Goal: Task Accomplishment & Management: Manage account settings

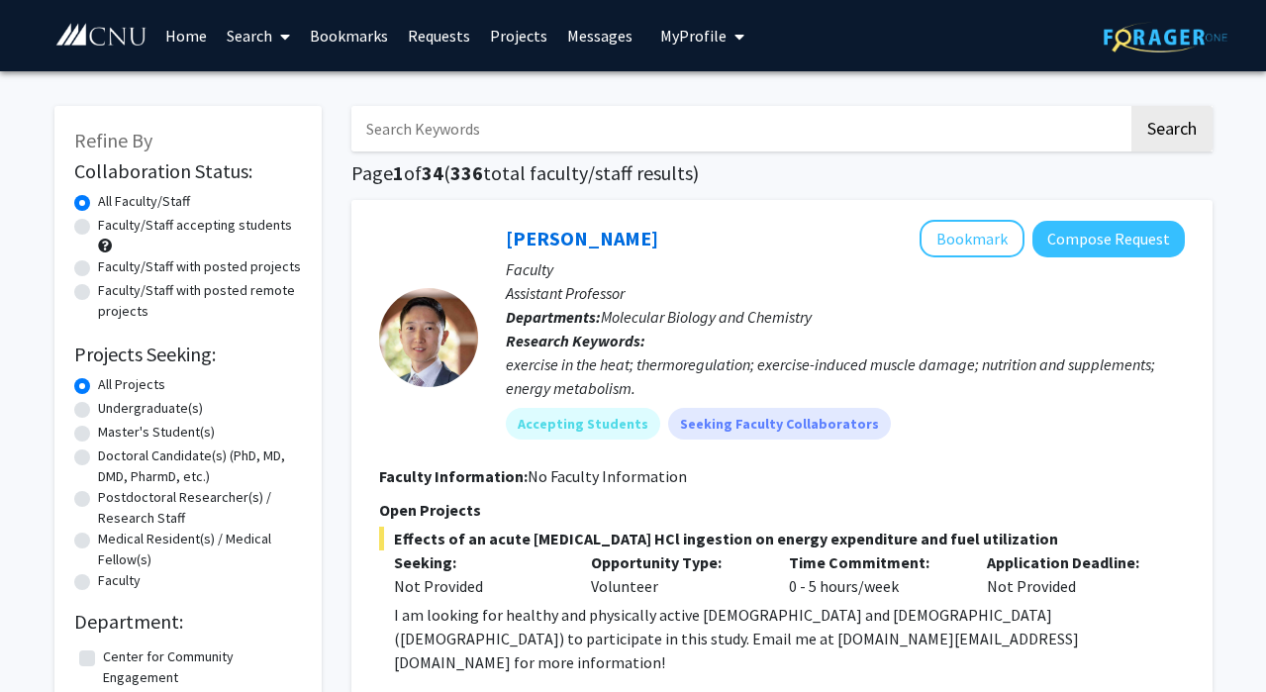
click at [892, 127] on input "Search Keywords" at bounding box center [739, 129] width 777 height 46
type input "finance"
click at [1131, 106] on button "Search" at bounding box center [1171, 129] width 81 height 46
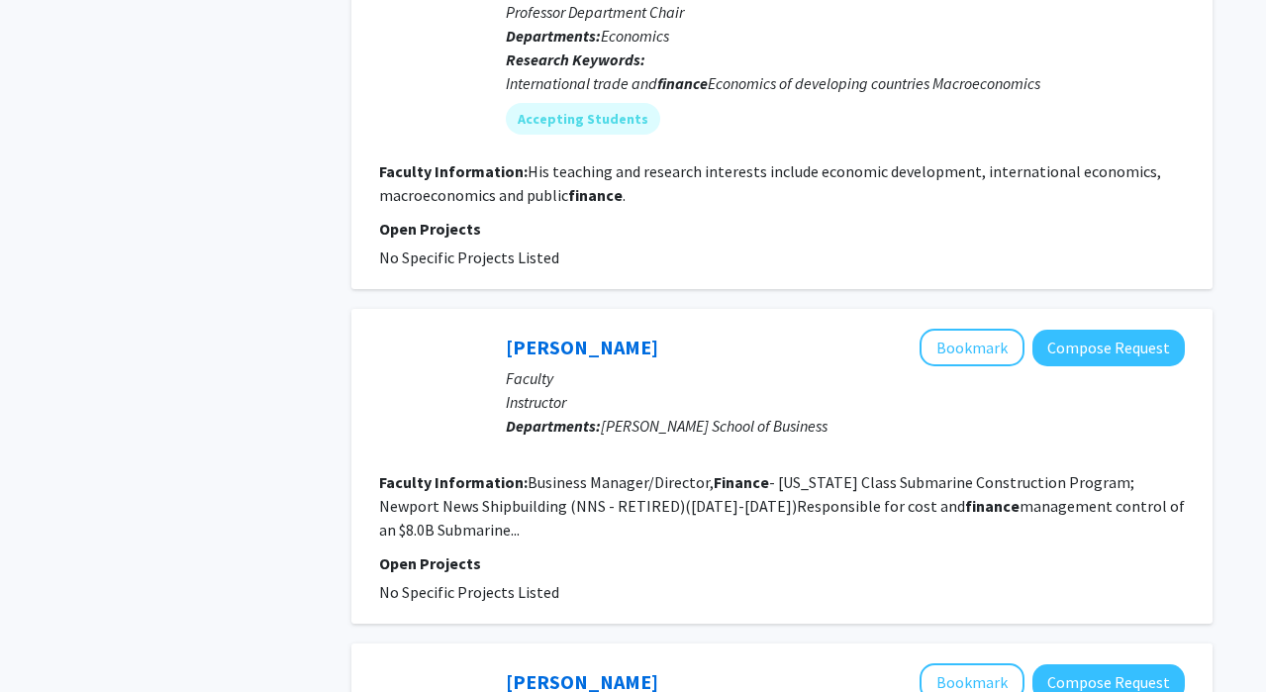
scroll to position [785, 0]
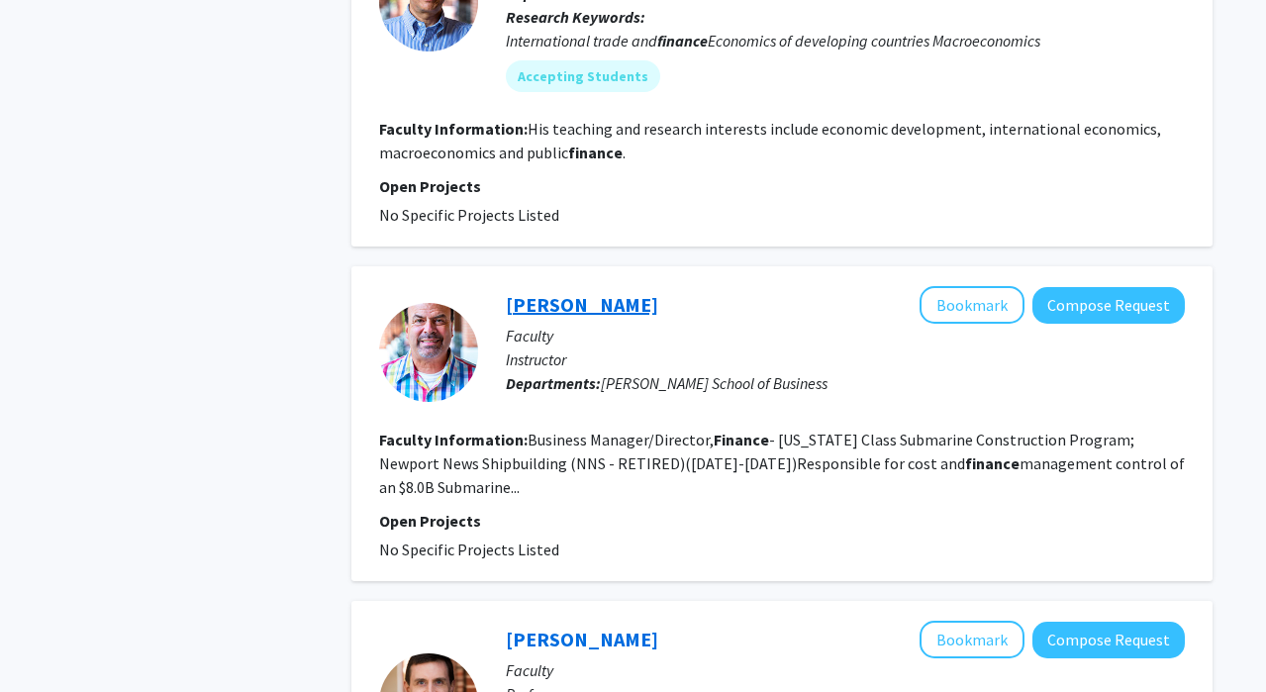
click at [588, 292] on link "[PERSON_NAME]" at bounding box center [582, 304] width 152 height 25
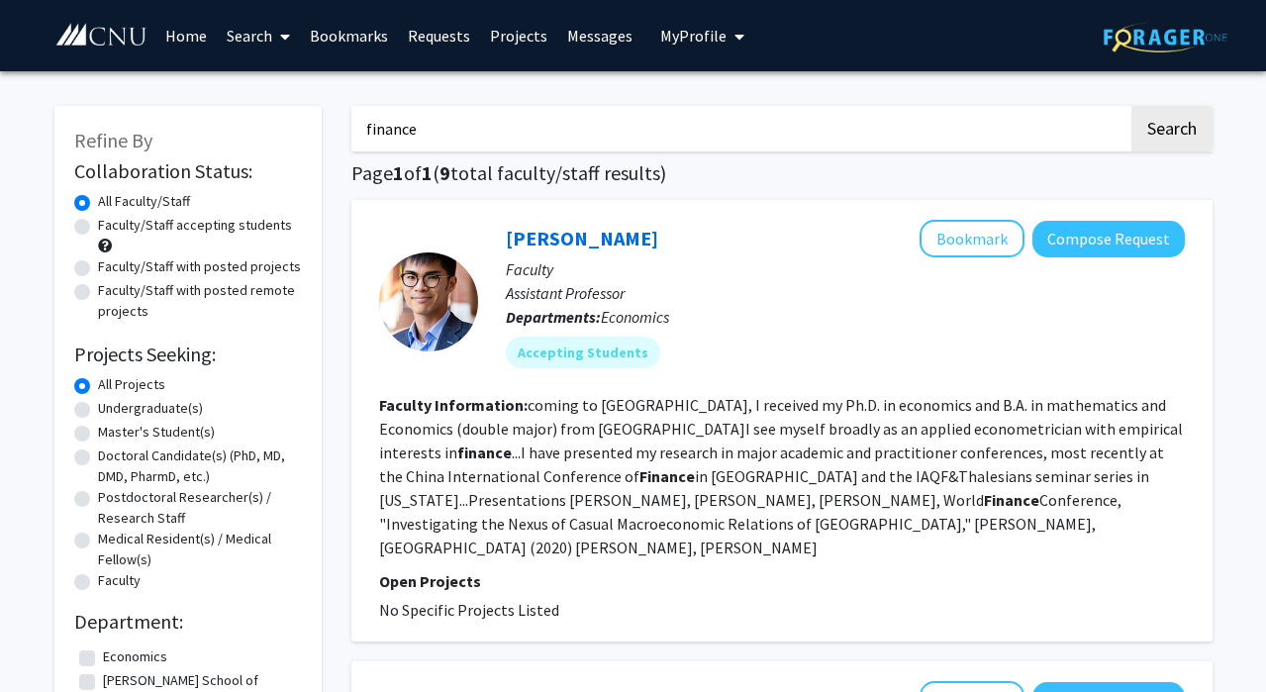
click at [697, 40] on span "My Profile" at bounding box center [693, 36] width 66 height 20
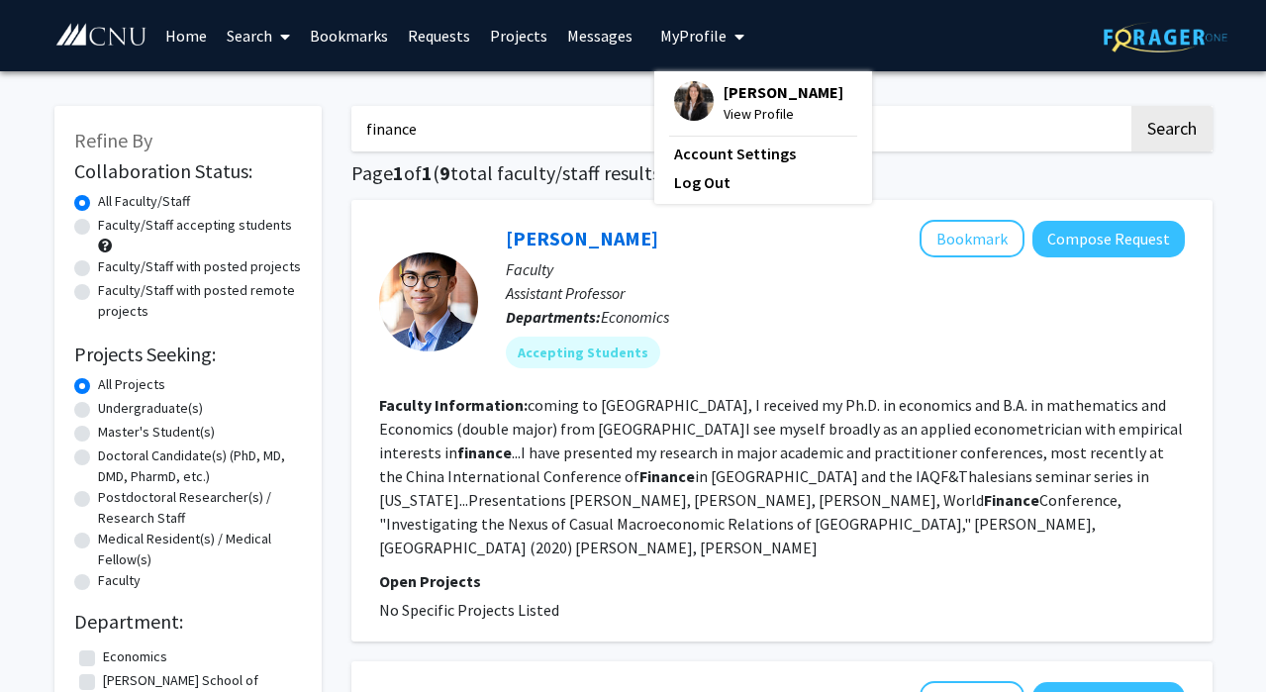
click at [701, 113] on fg-profile-picture at bounding box center [694, 103] width 40 height 44
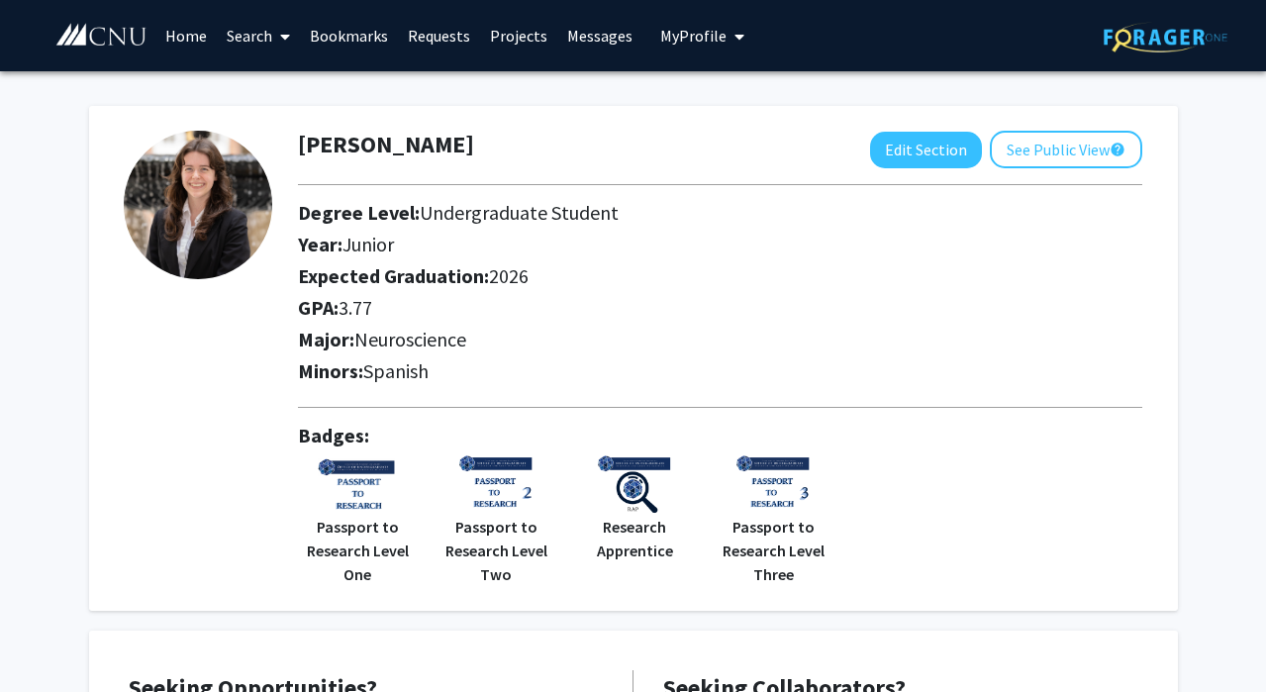
click at [184, 41] on link "Home" at bounding box center [185, 35] width 61 height 69
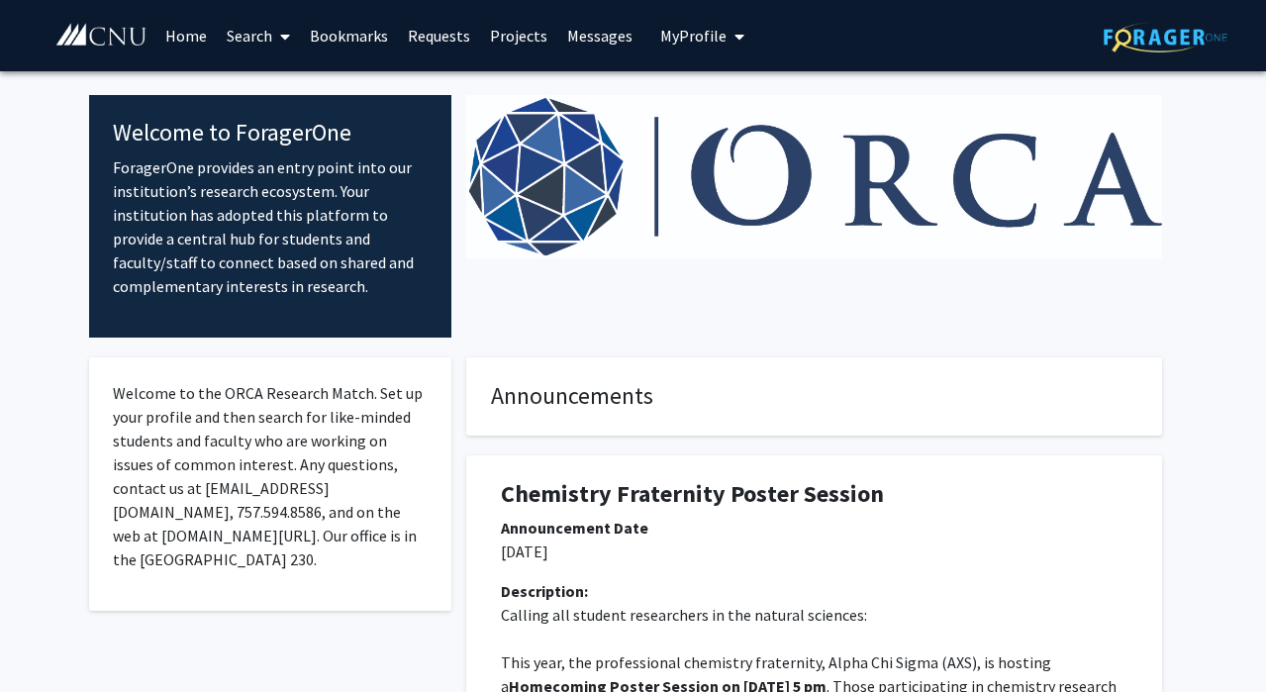
click at [264, 32] on link "Search" at bounding box center [258, 35] width 83 height 69
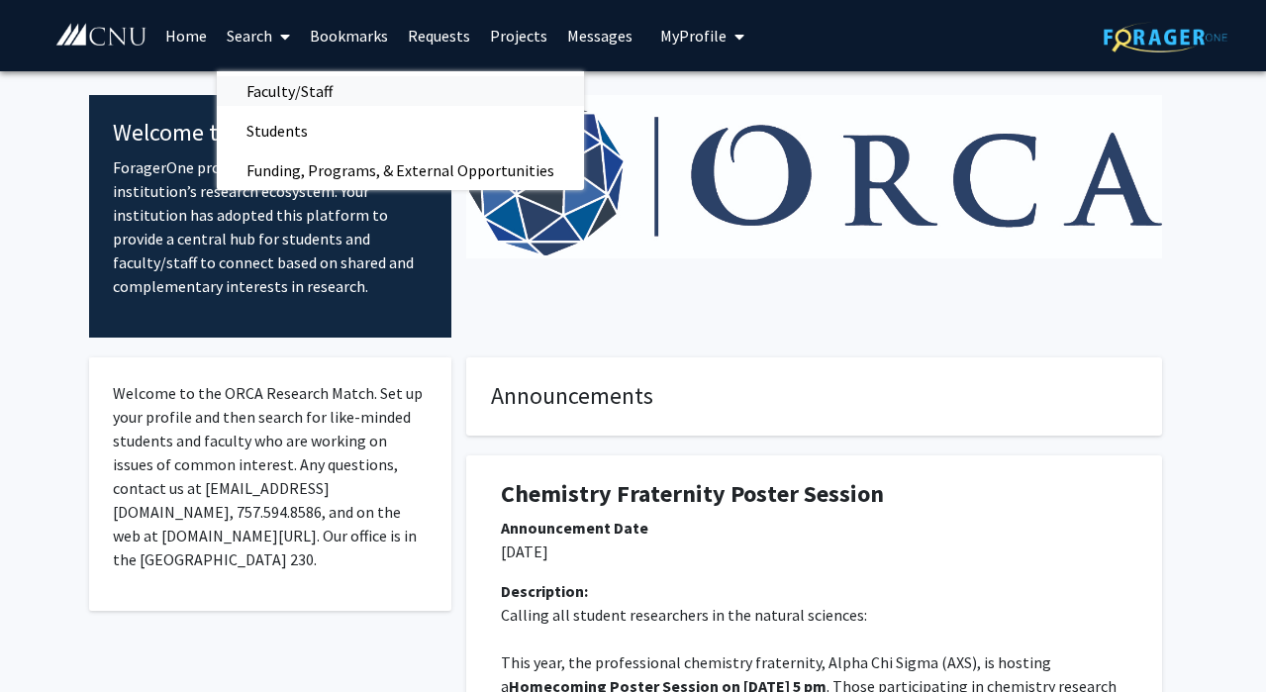
click at [316, 73] on span "Faculty/Staff" at bounding box center [289, 91] width 145 height 40
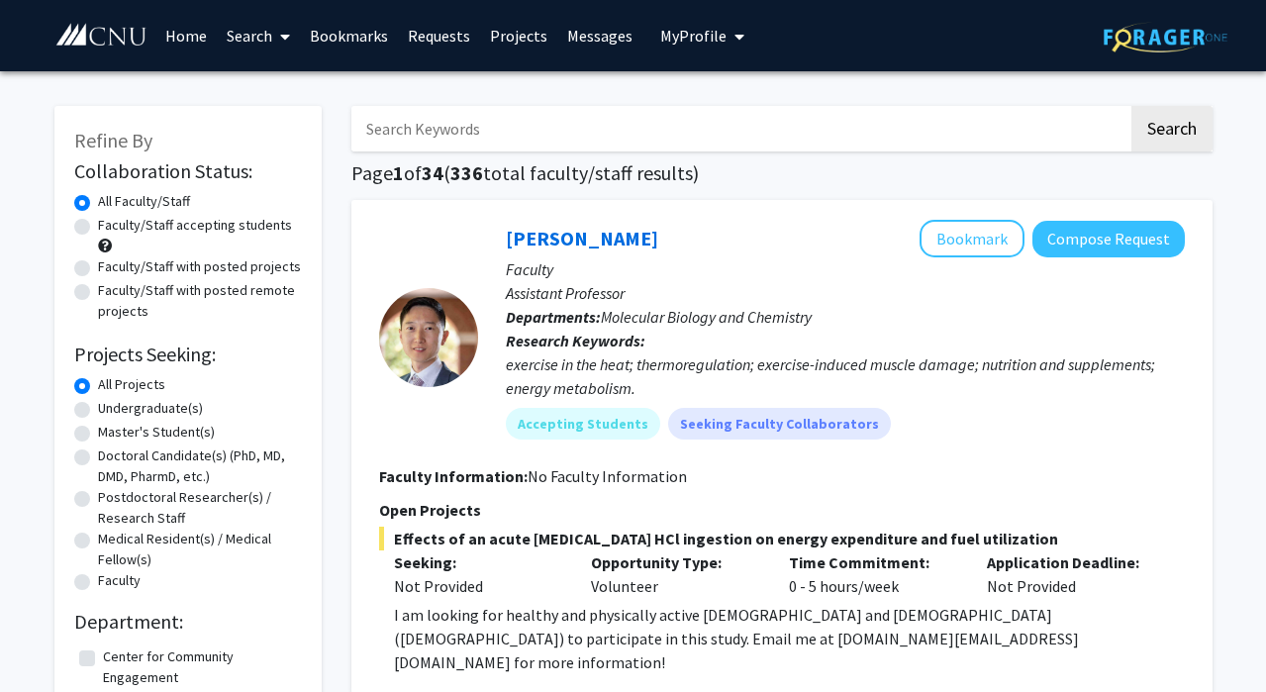
click at [624, 120] on input "Search Keywords" at bounding box center [739, 129] width 777 height 46
click at [892, 351] on p "Research Keywords: exercise in the heat; thermoregulation; exercise-induced mus…" at bounding box center [845, 364] width 679 height 71
click at [1127, 241] on button "Compose Request" at bounding box center [1108, 239] width 152 height 37
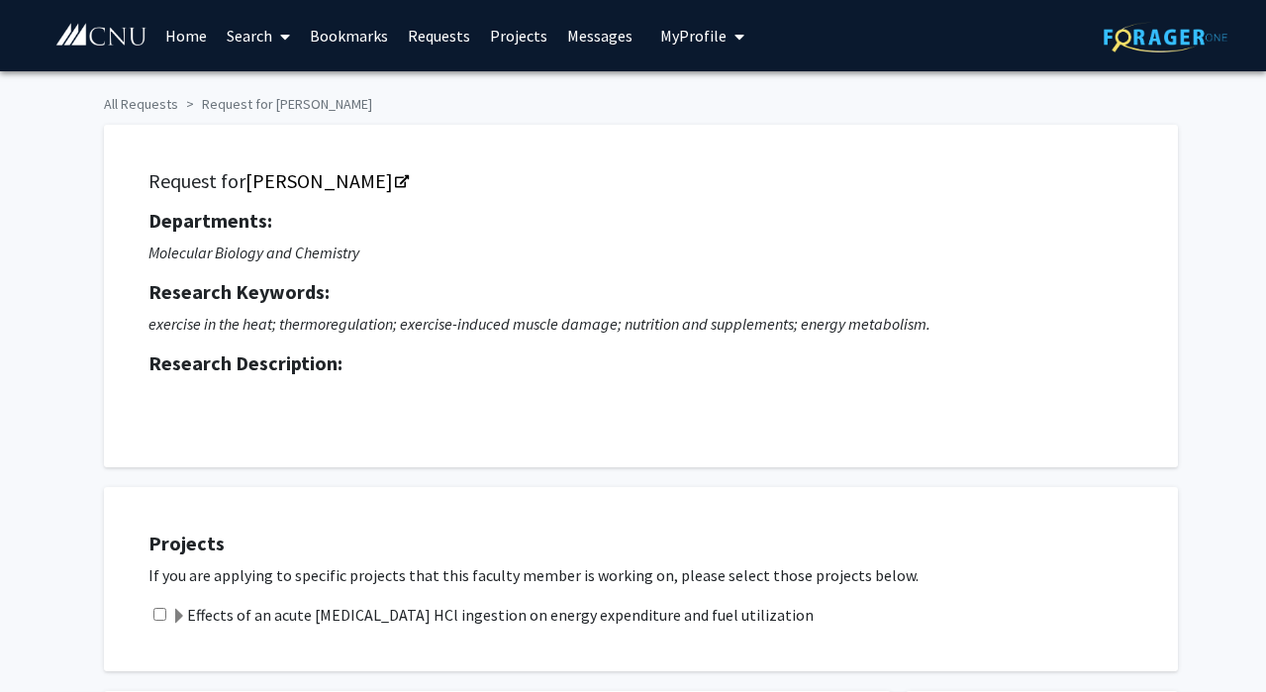
click at [181, 49] on link "Home" at bounding box center [185, 35] width 61 height 69
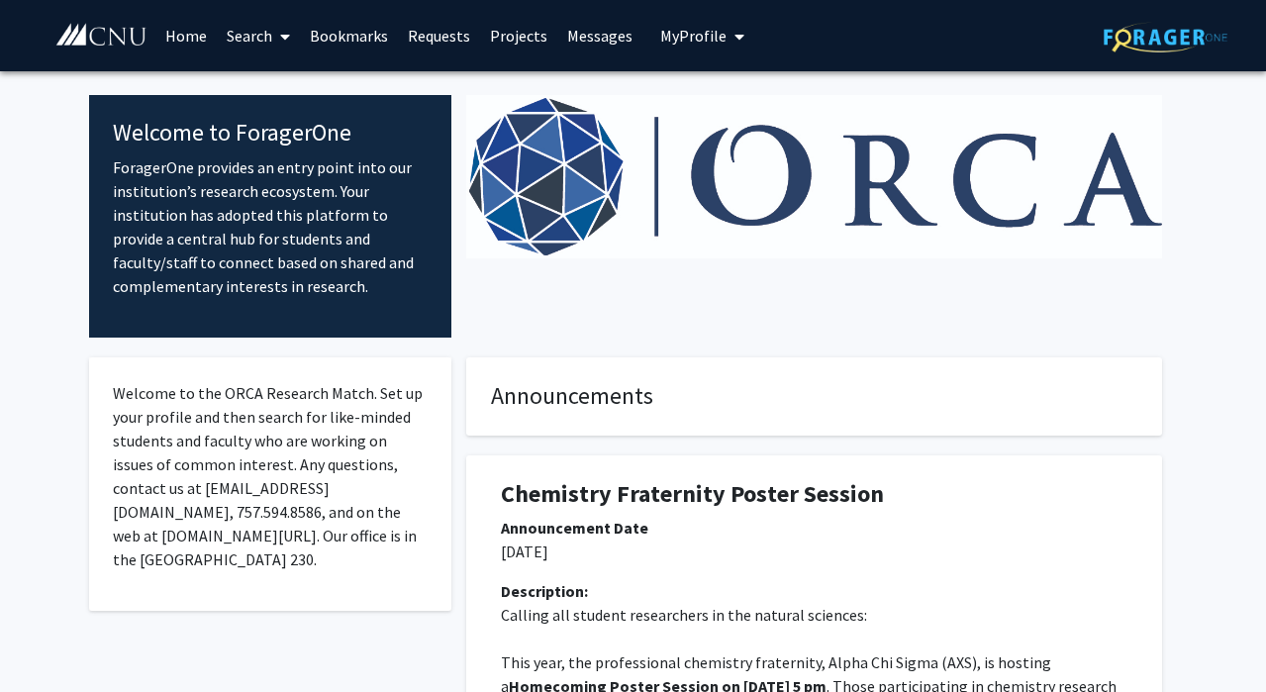
click at [660, 21] on button "My Profile" at bounding box center [702, 35] width 96 height 71
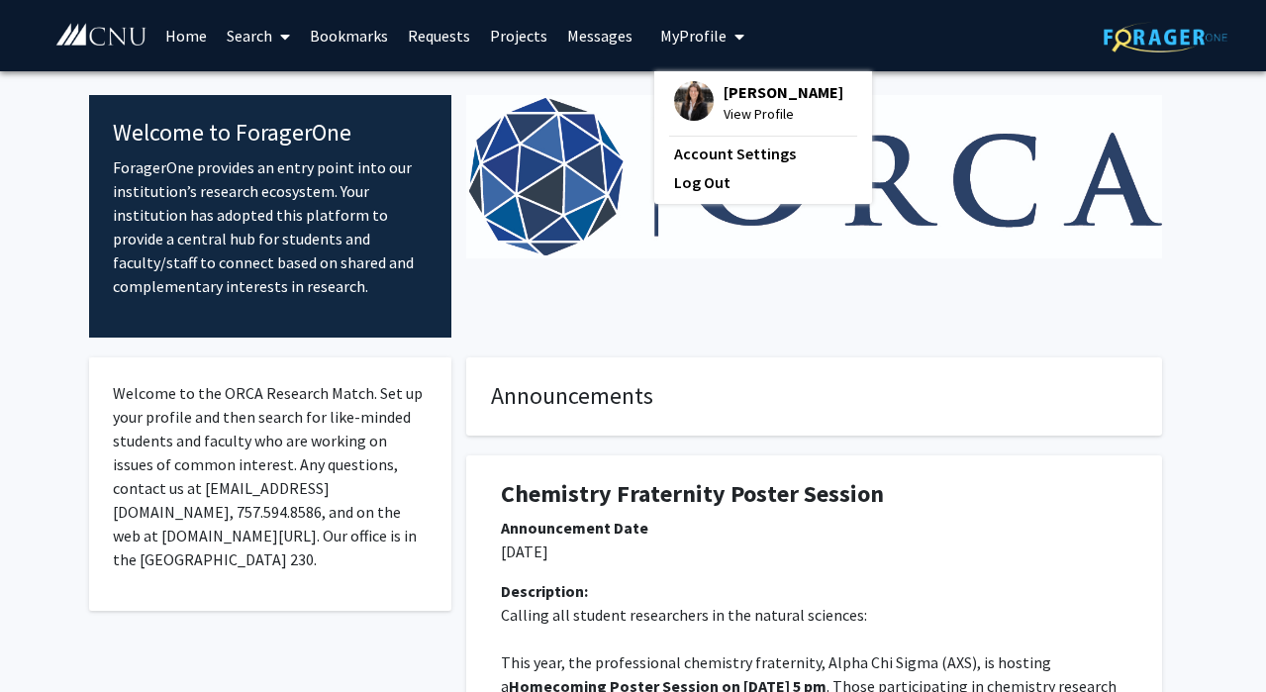
click at [730, 100] on span "[PERSON_NAME]" at bounding box center [783, 92] width 120 height 22
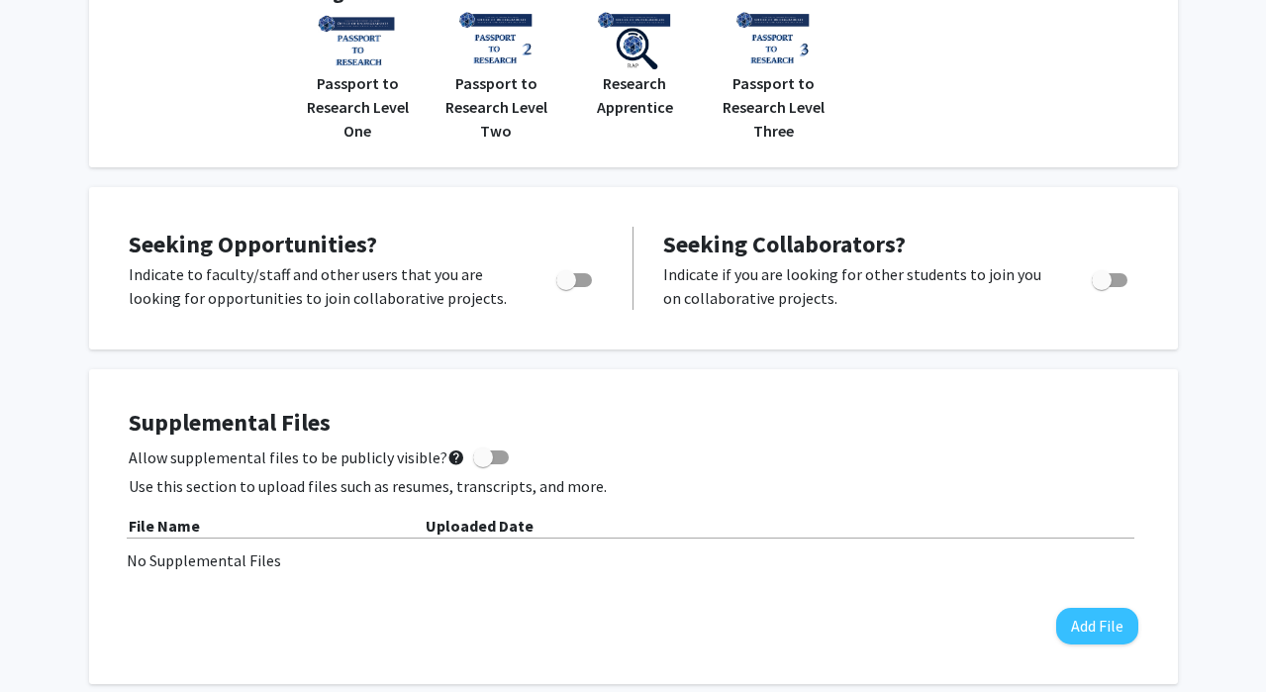
scroll to position [592, 0]
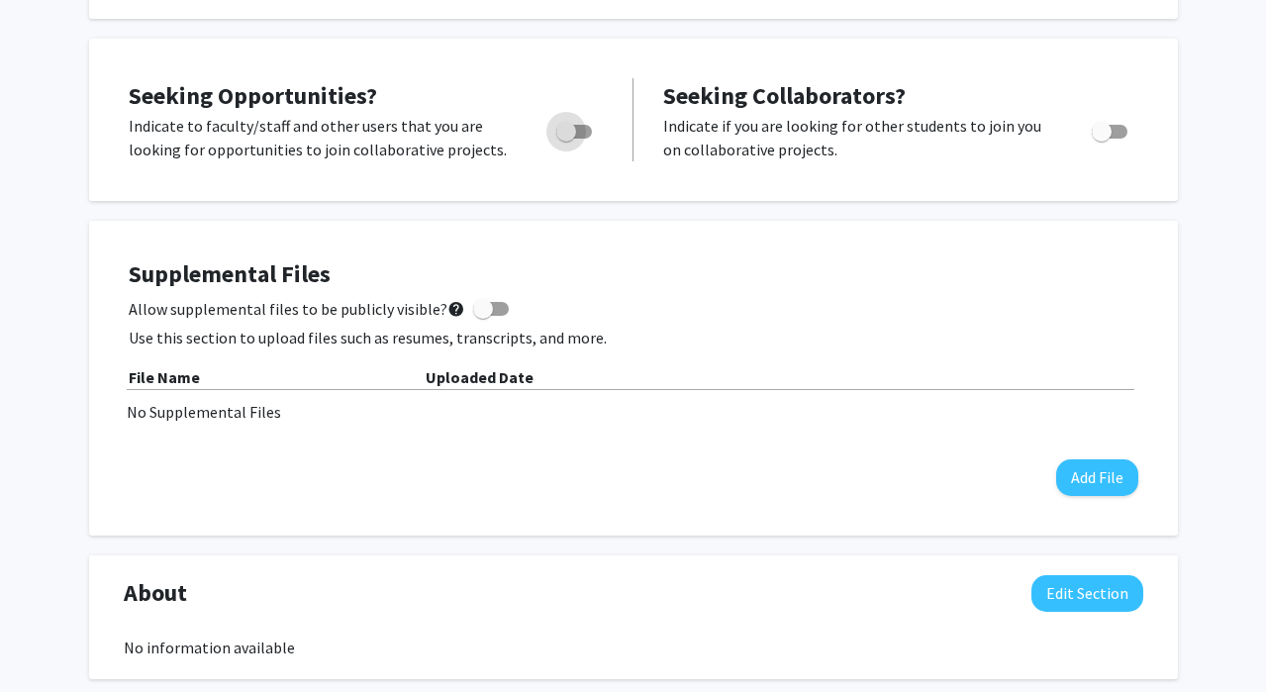
click at [575, 139] on span "Toggle" at bounding box center [566, 132] width 20 height 20
click at [566, 139] on input "Are you actively seeking opportunities?" at bounding box center [565, 139] width 1 height 1
click at [576, 126] on span "Toggle" at bounding box center [582, 132] width 20 height 20
click at [566, 139] on input "Are you actively seeking opportunities?" at bounding box center [565, 139] width 1 height 1
checkbox input "false"
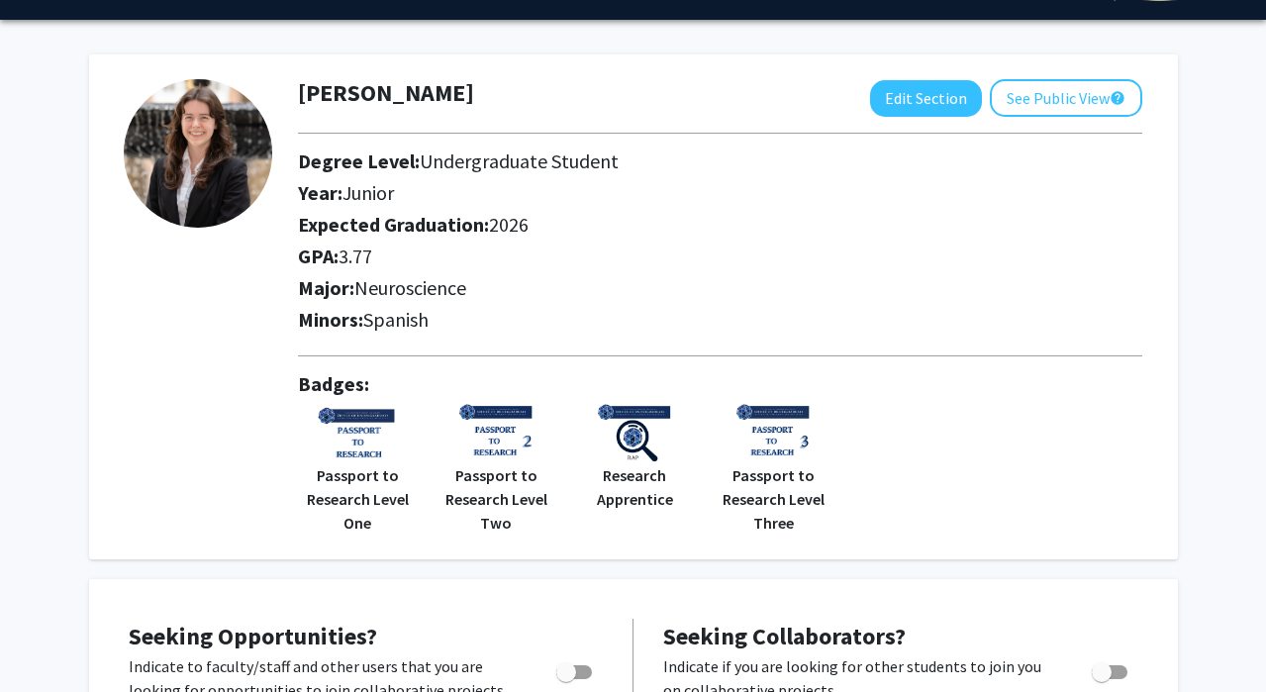
scroll to position [0, 0]
